Goal: Task Accomplishment & Management: Use online tool/utility

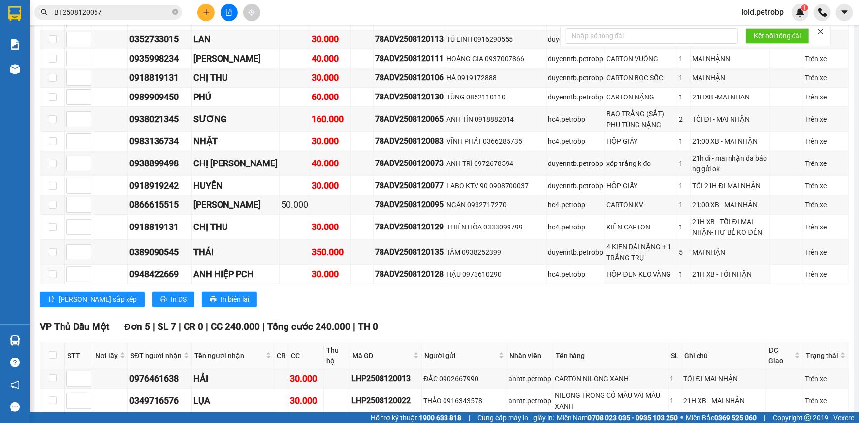
scroll to position [1700, 0]
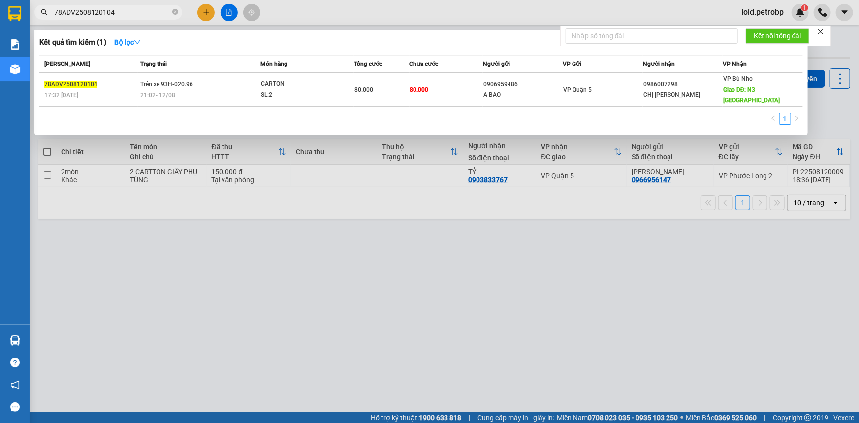
click at [538, 281] on div at bounding box center [429, 211] width 859 height 423
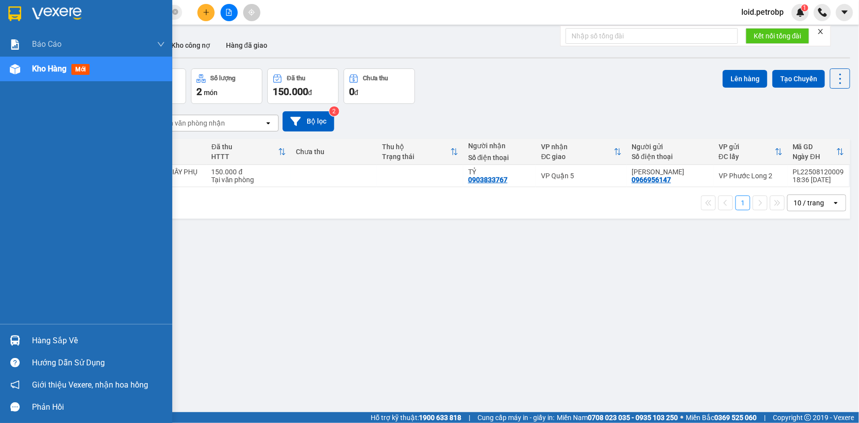
click at [43, 340] on div "Hàng sắp về" at bounding box center [98, 340] width 133 height 15
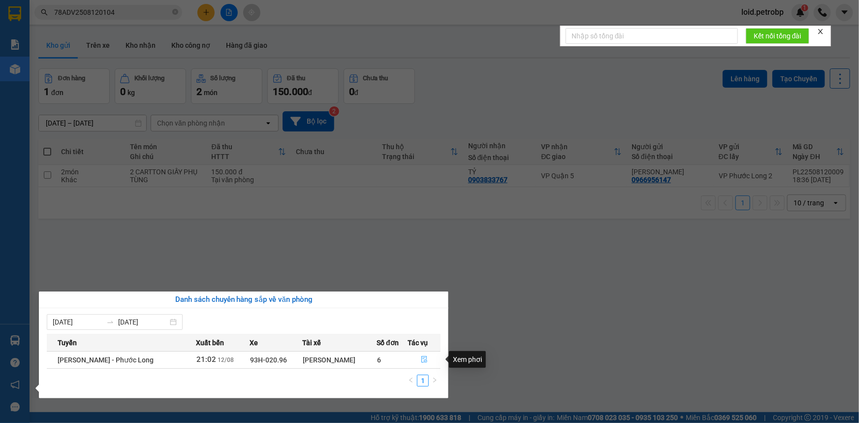
click at [421, 359] on icon "file-done" at bounding box center [424, 359] width 6 height 7
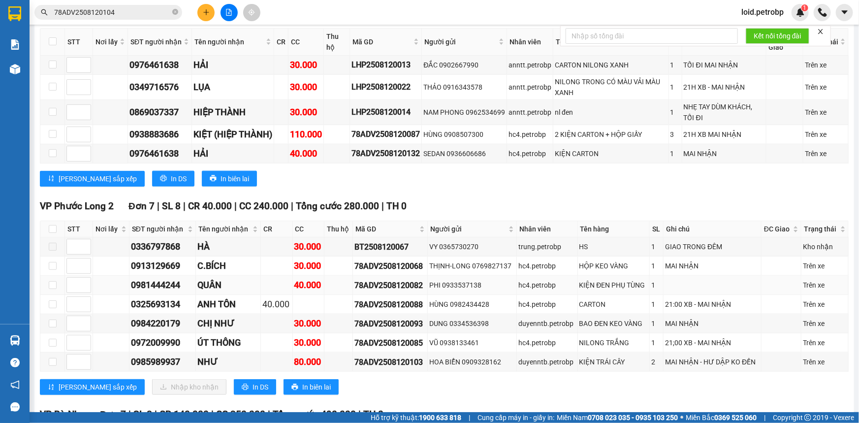
scroll to position [2461, 0]
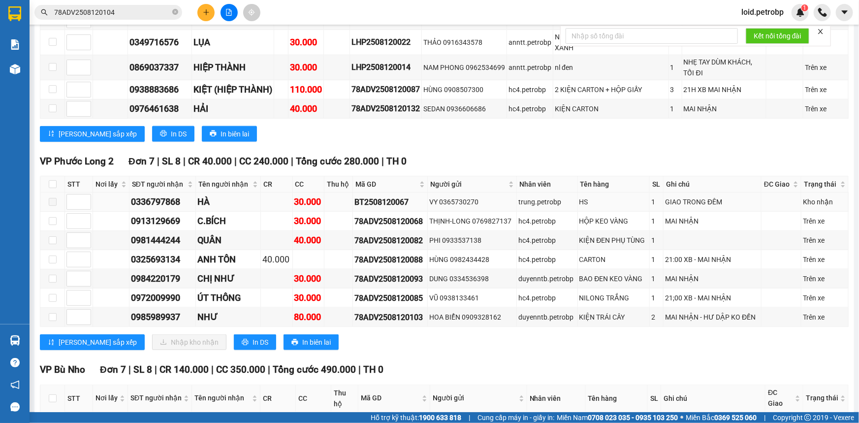
click at [166, 195] on div "0336797868" at bounding box center [162, 202] width 63 height 14
drag, startPoint x: 166, startPoint y: 89, endPoint x: 151, endPoint y: 108, distance: 24.8
click at [151, 214] on div "0913129669" at bounding box center [162, 221] width 63 height 14
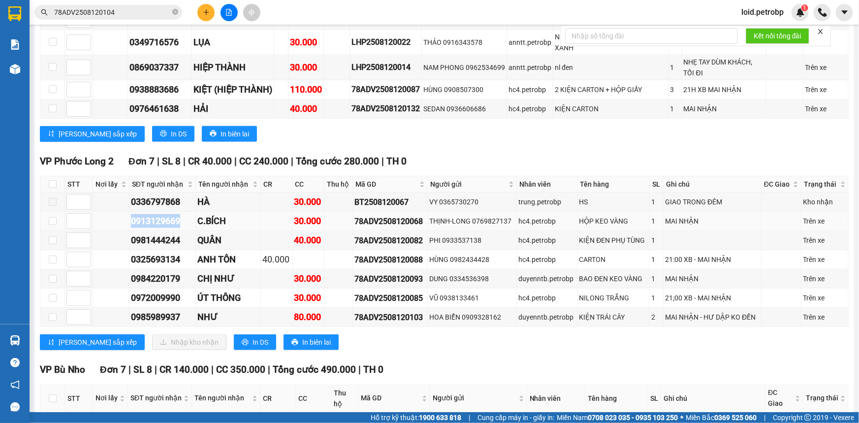
copy div "0913129669"
click at [152, 233] on div "0981444244" at bounding box center [162, 240] width 63 height 14
copy div "0981444244"
click at [172, 252] on div "0325693134" at bounding box center [162, 259] width 63 height 14
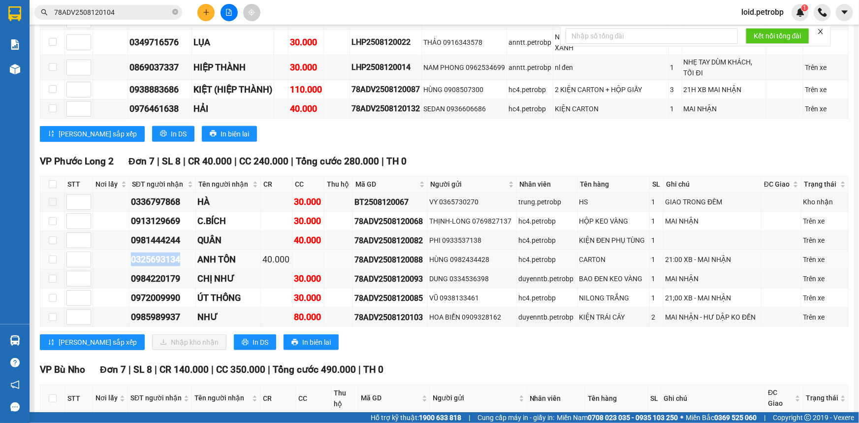
click at [172, 252] on div "0325693134" at bounding box center [162, 259] width 63 height 14
copy div "0325693134"
click at [163, 272] on div "0984220179" at bounding box center [162, 279] width 63 height 14
copy div "0984220179"
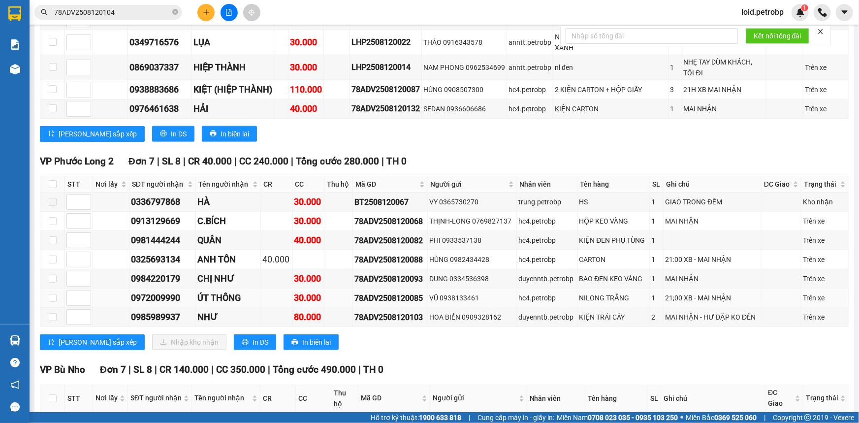
click at [148, 291] on div "0972009990" at bounding box center [162, 298] width 63 height 14
copy div "0972009990"
click at [163, 310] on div "0985989937" at bounding box center [162, 317] width 63 height 14
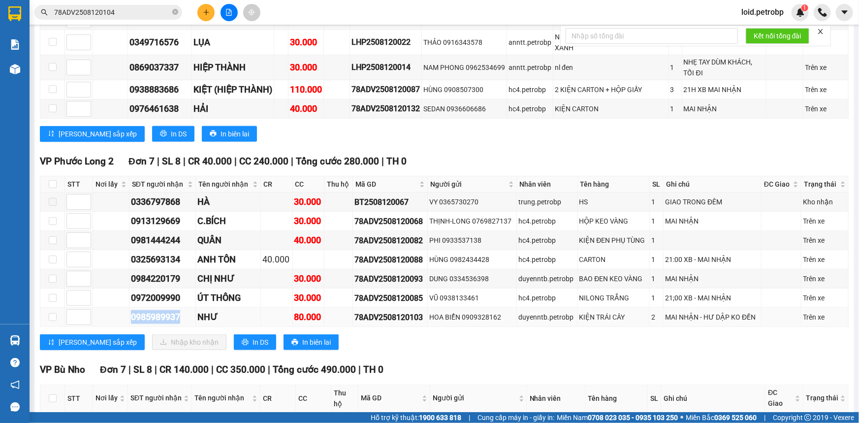
copy div "0985989937"
click at [51, 180] on input "checkbox" at bounding box center [53, 184] width 8 height 8
checkbox input "true"
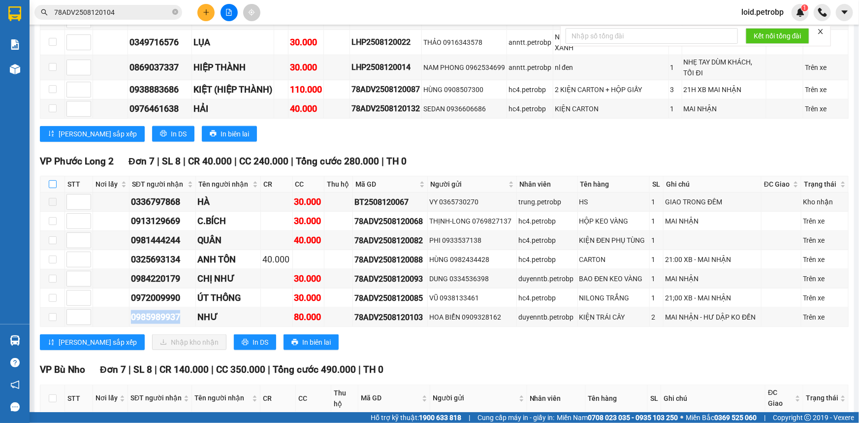
checkbox input "true"
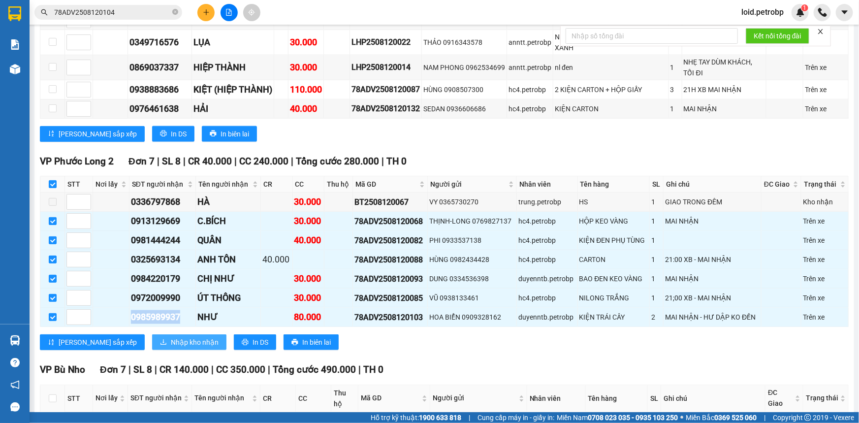
click at [171, 337] on span "Nhập kho nhận" at bounding box center [195, 342] width 48 height 11
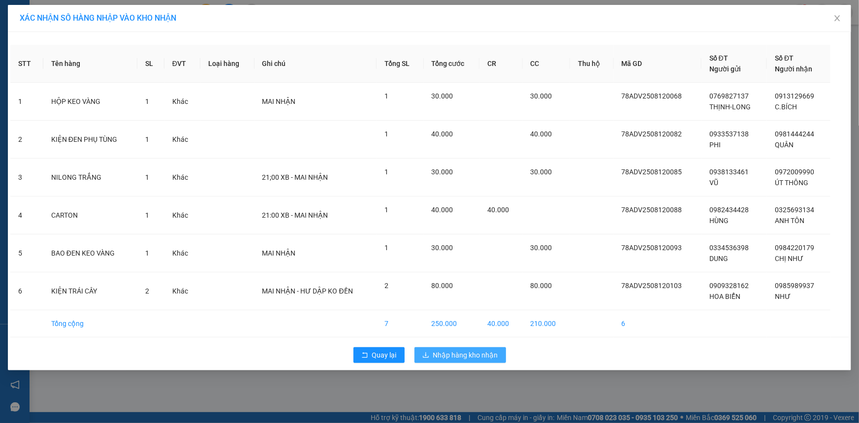
click at [462, 354] on span "Nhập hàng kho nhận" at bounding box center [465, 354] width 65 height 11
